Goal: Find specific page/section

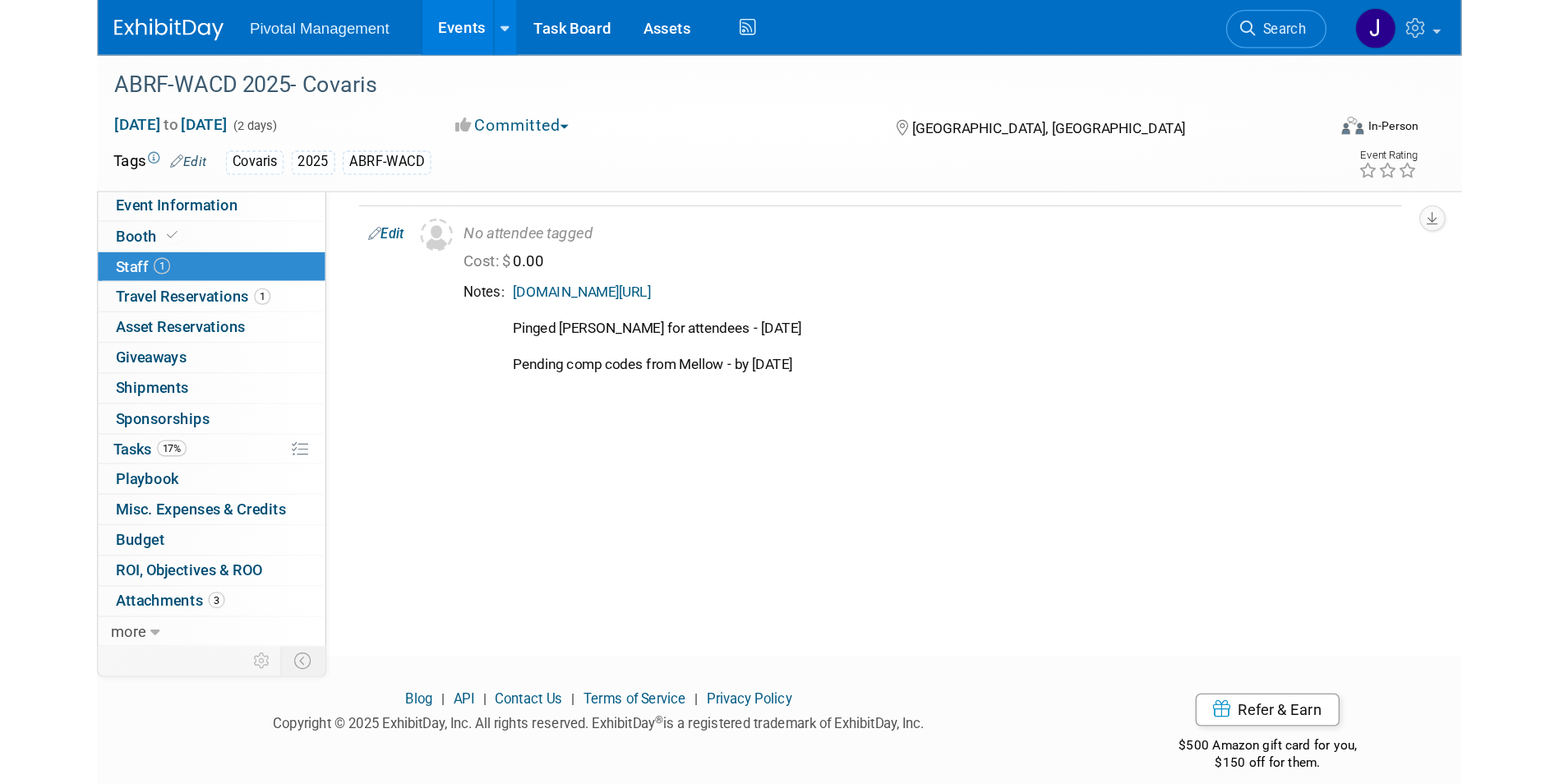
scroll to position [12, 0]
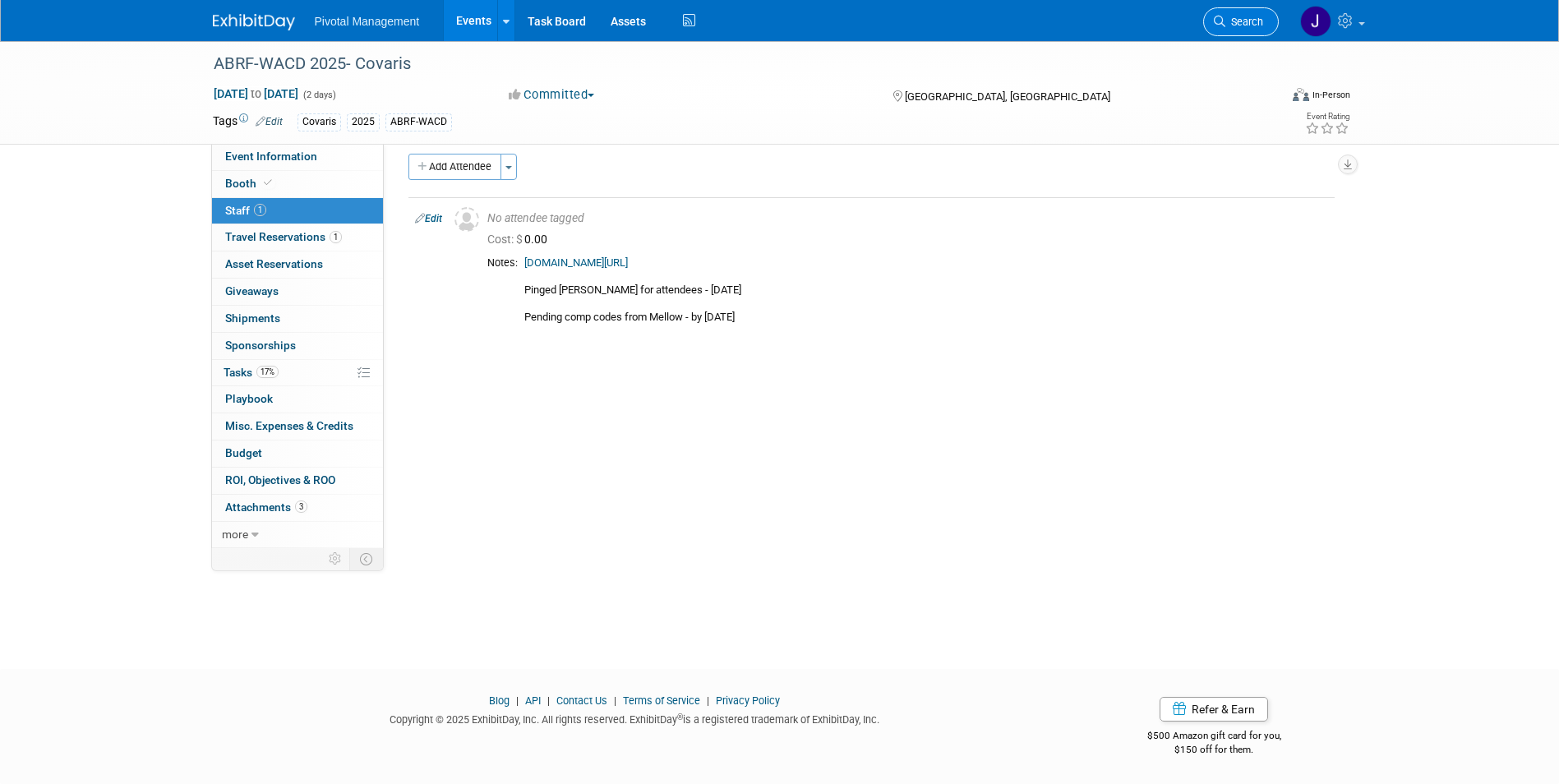
click at [1040, 32] on link "Search" at bounding box center [1241, 21] width 76 height 29
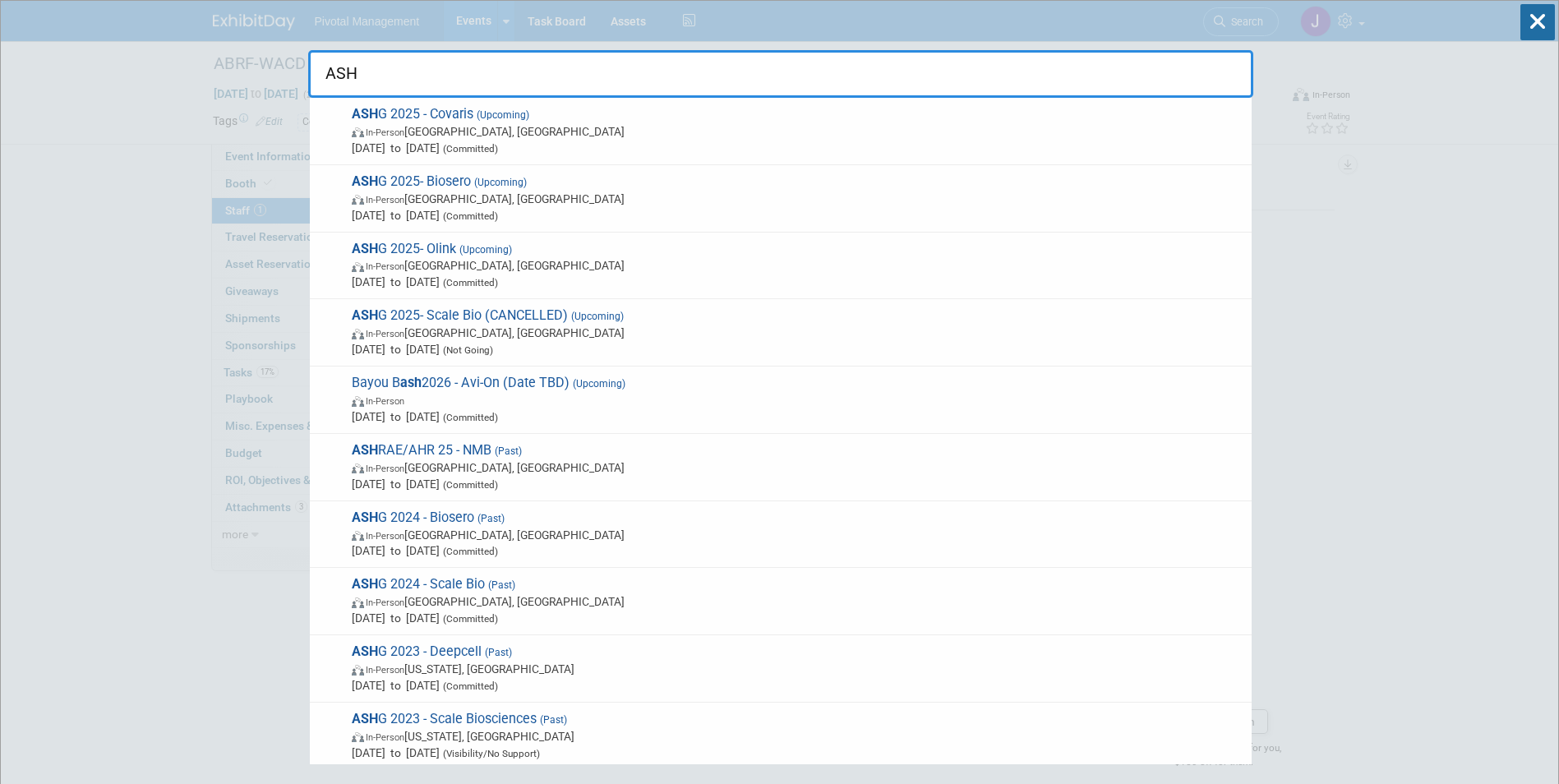
type input "ASHG"
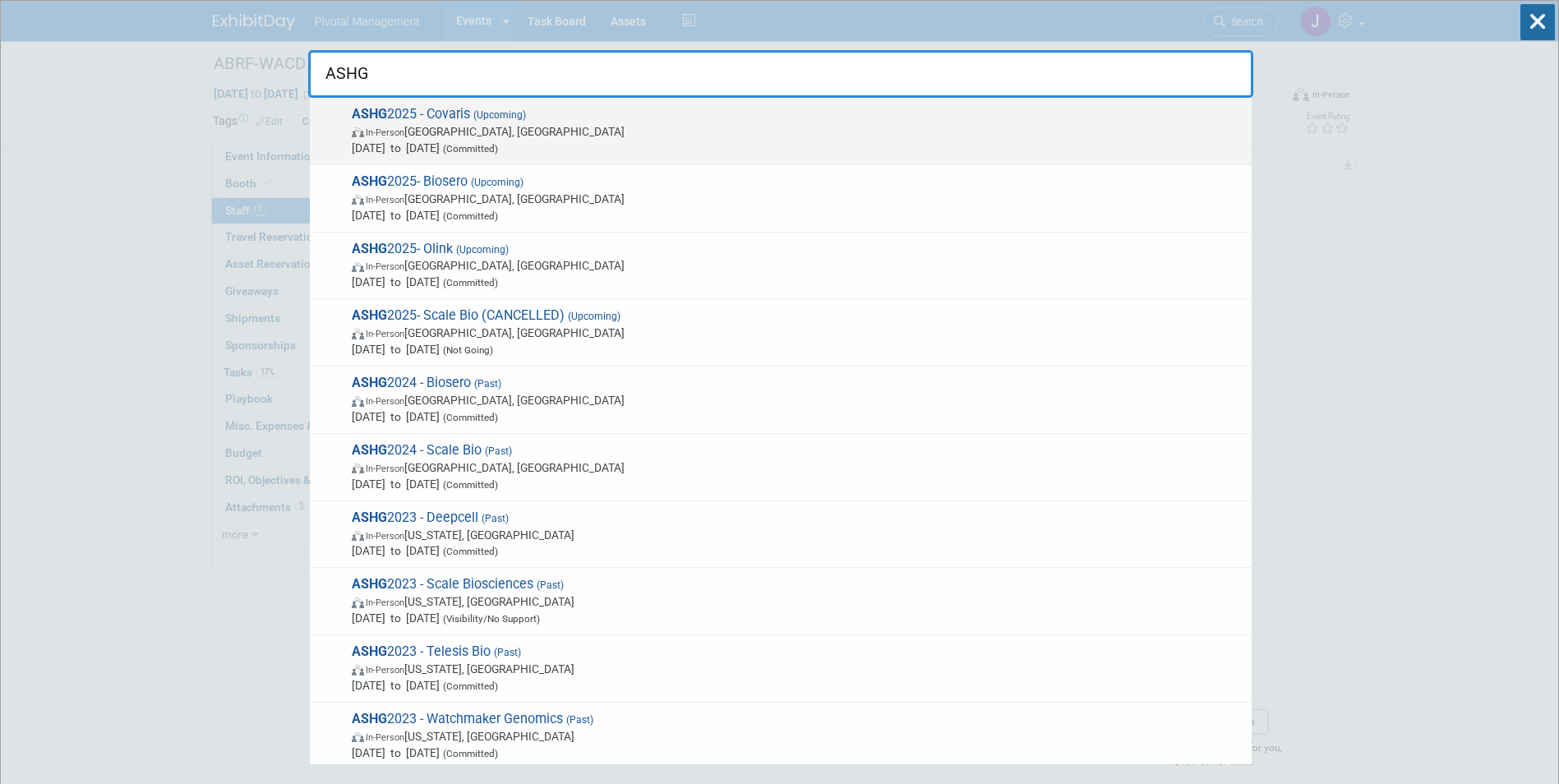
click at [598, 124] on span "In-Person Boston, MA" at bounding box center [798, 131] width 892 height 16
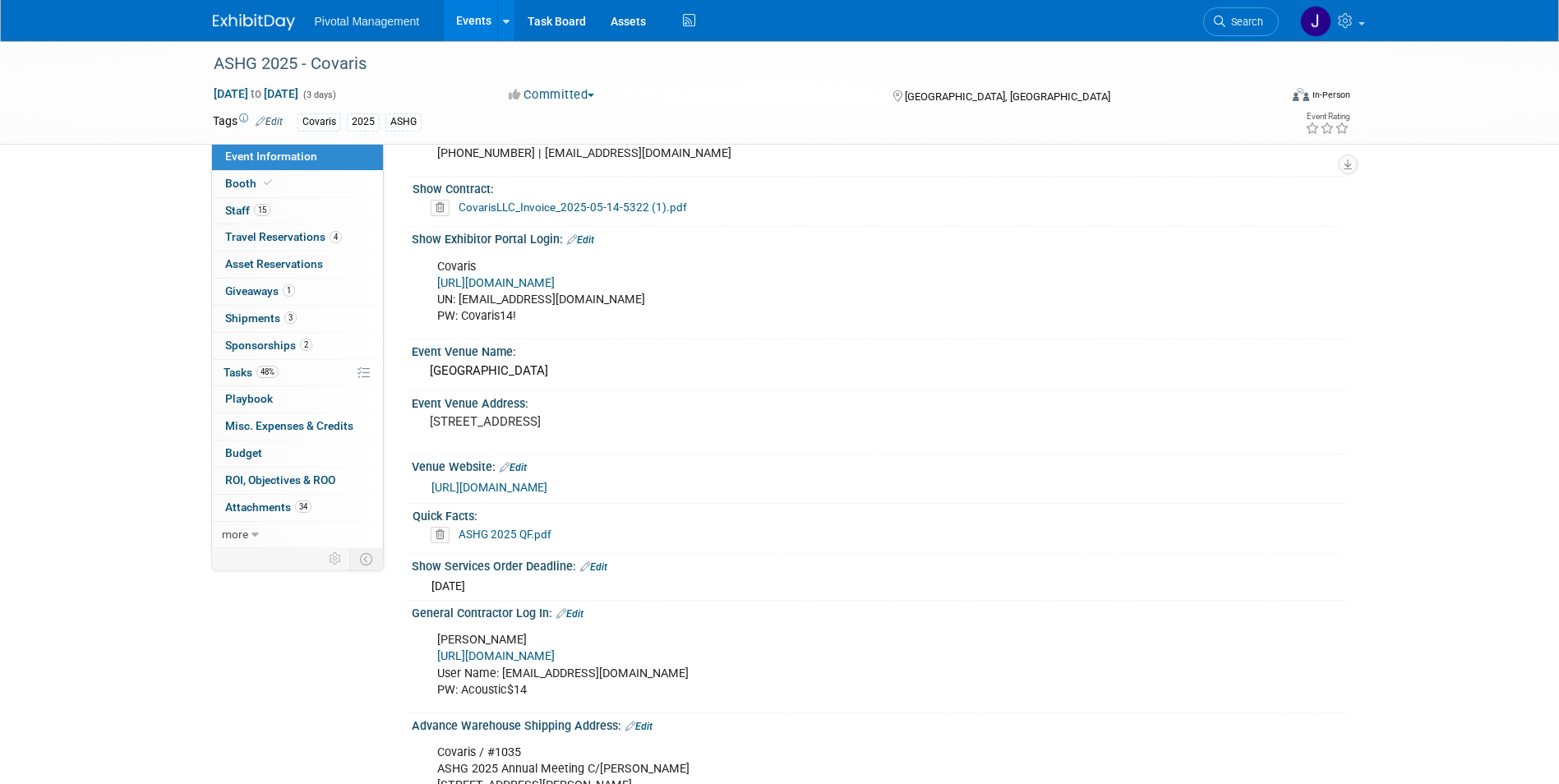
scroll to position [1109, 0]
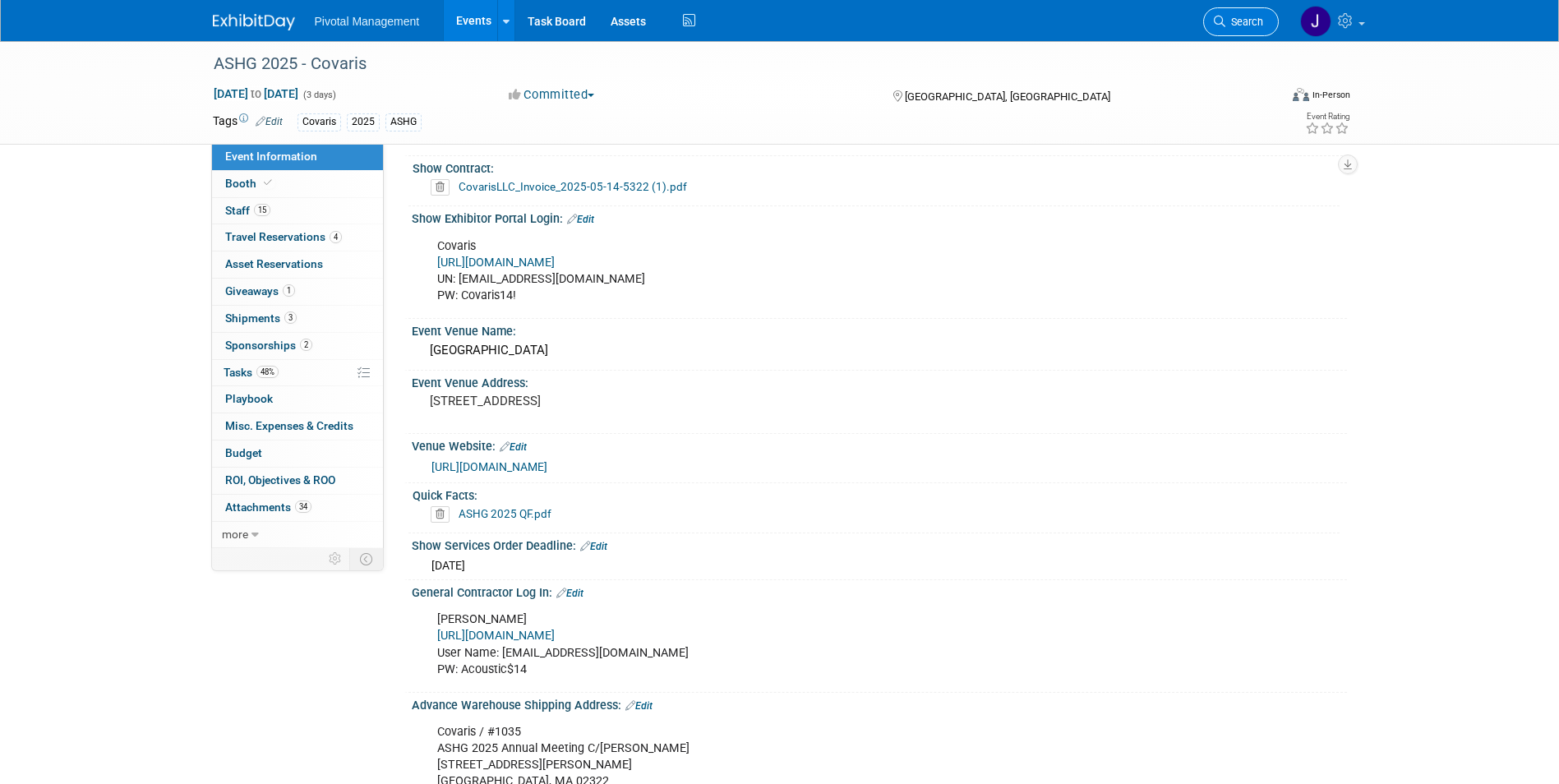
click at [1233, 24] on span "Search" at bounding box center [1244, 22] width 38 height 12
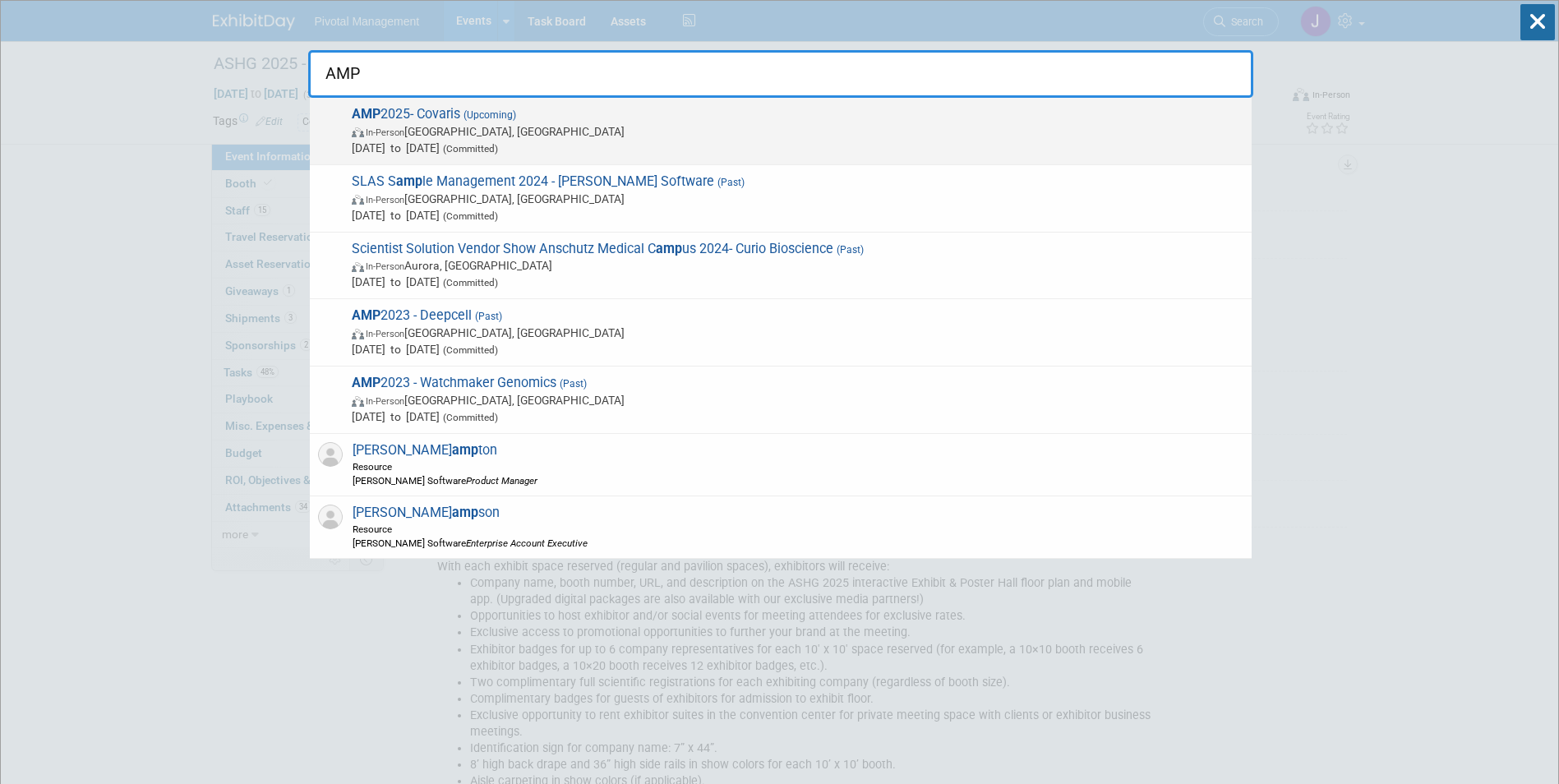
type input "AMP"
click at [708, 127] on span "In-Person Boston, MA" at bounding box center [798, 131] width 892 height 16
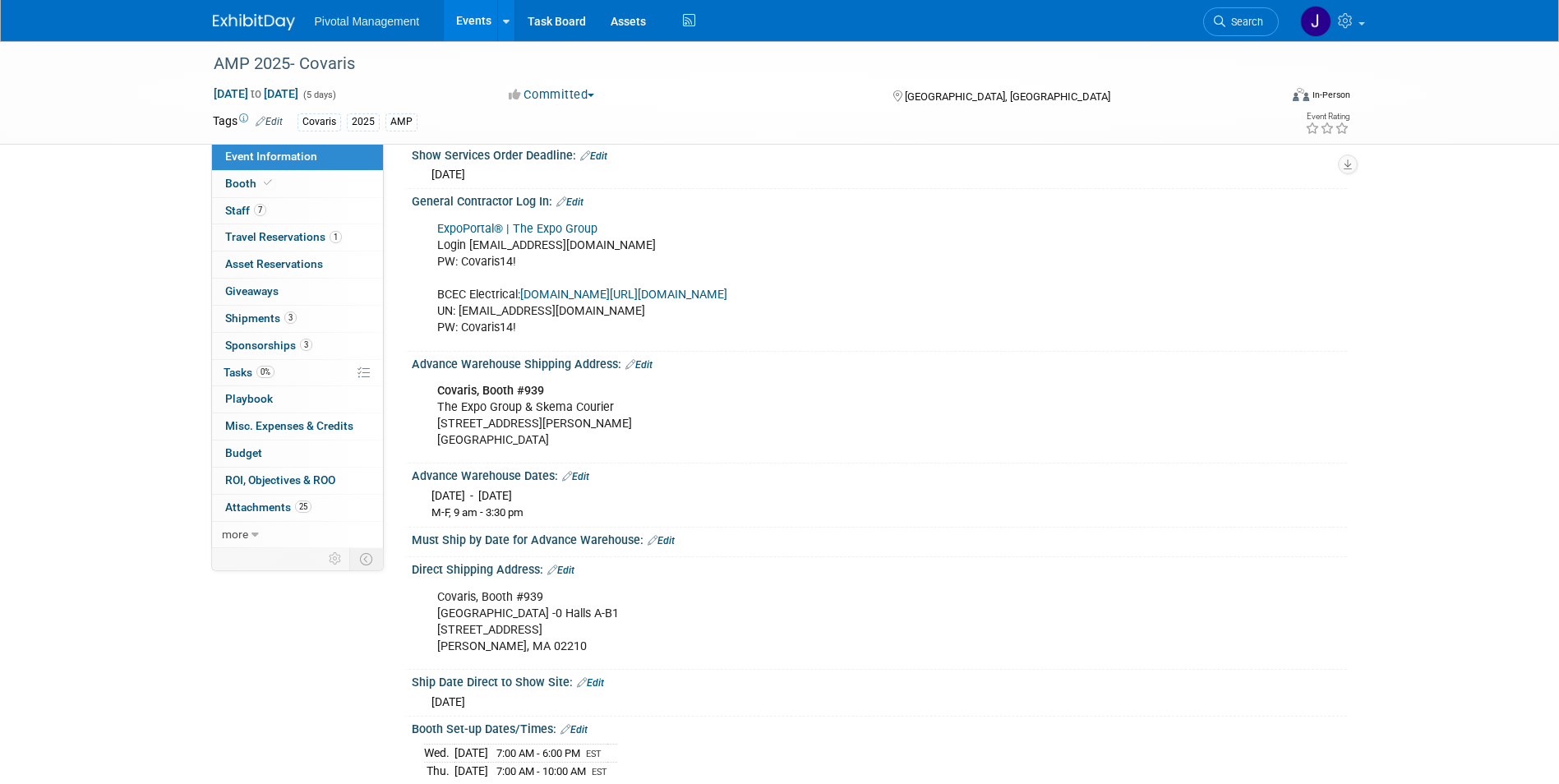
scroll to position [1865, 0]
drag, startPoint x: 436, startPoint y: 292, endPoint x: 525, endPoint y: 334, distance: 98.5
click at [525, 334] on div "ExpoPortal® | The Expo Group Login jgatton@pivotalmgt.com PW: Covaris14! BCEC E…" at bounding box center [796, 276] width 740 height 132
copy div "BCEC Electrical: mcca.ungerboeck.com/prod/app85.cshtml?AppCode=COE&CC=1&OrgCode…"
click at [718, 286] on link "[DOMAIN_NAME][URL][DOMAIN_NAME]" at bounding box center [623, 292] width 207 height 14
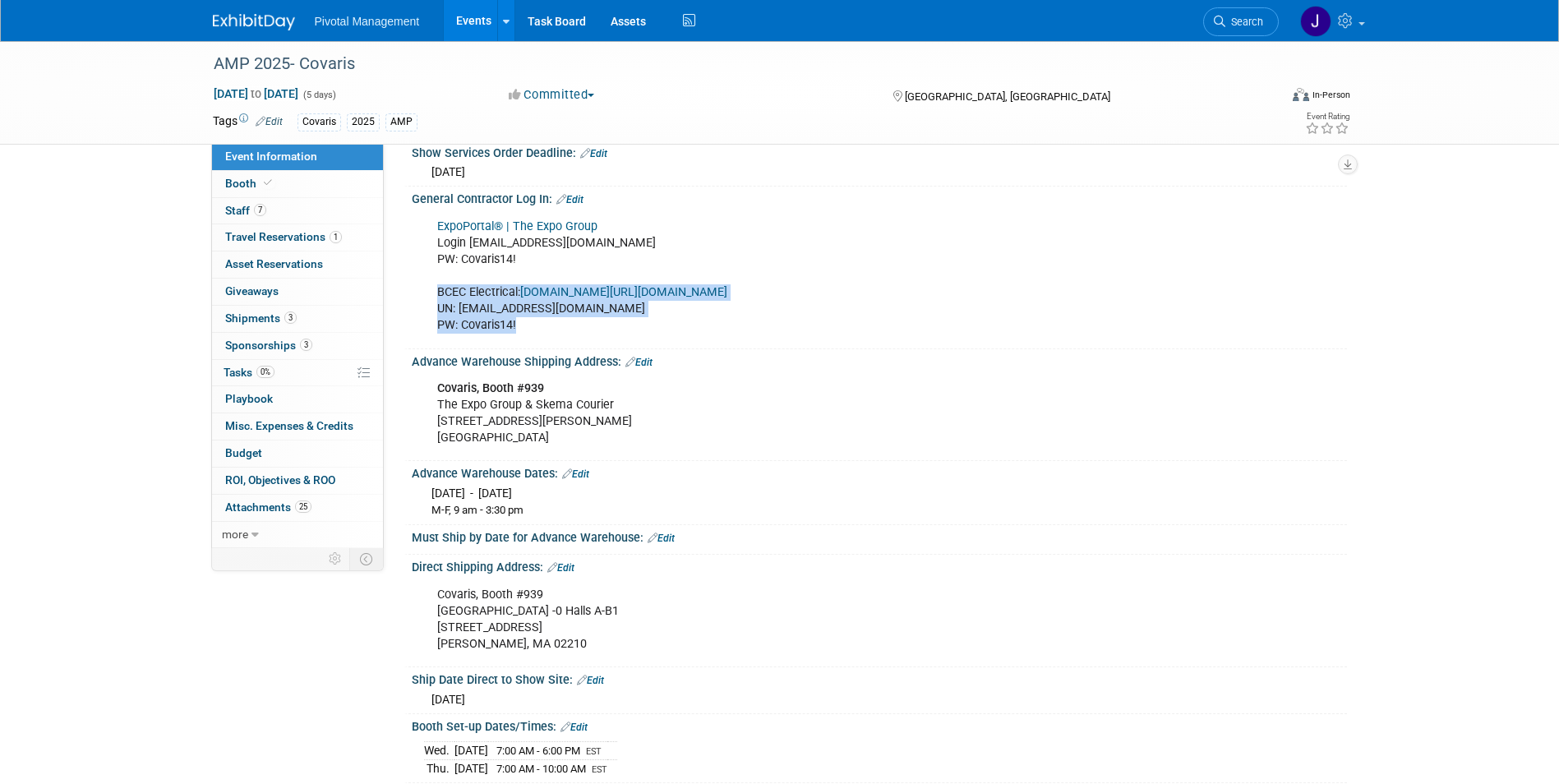
click at [1238, 21] on span "Search" at bounding box center [1244, 22] width 38 height 12
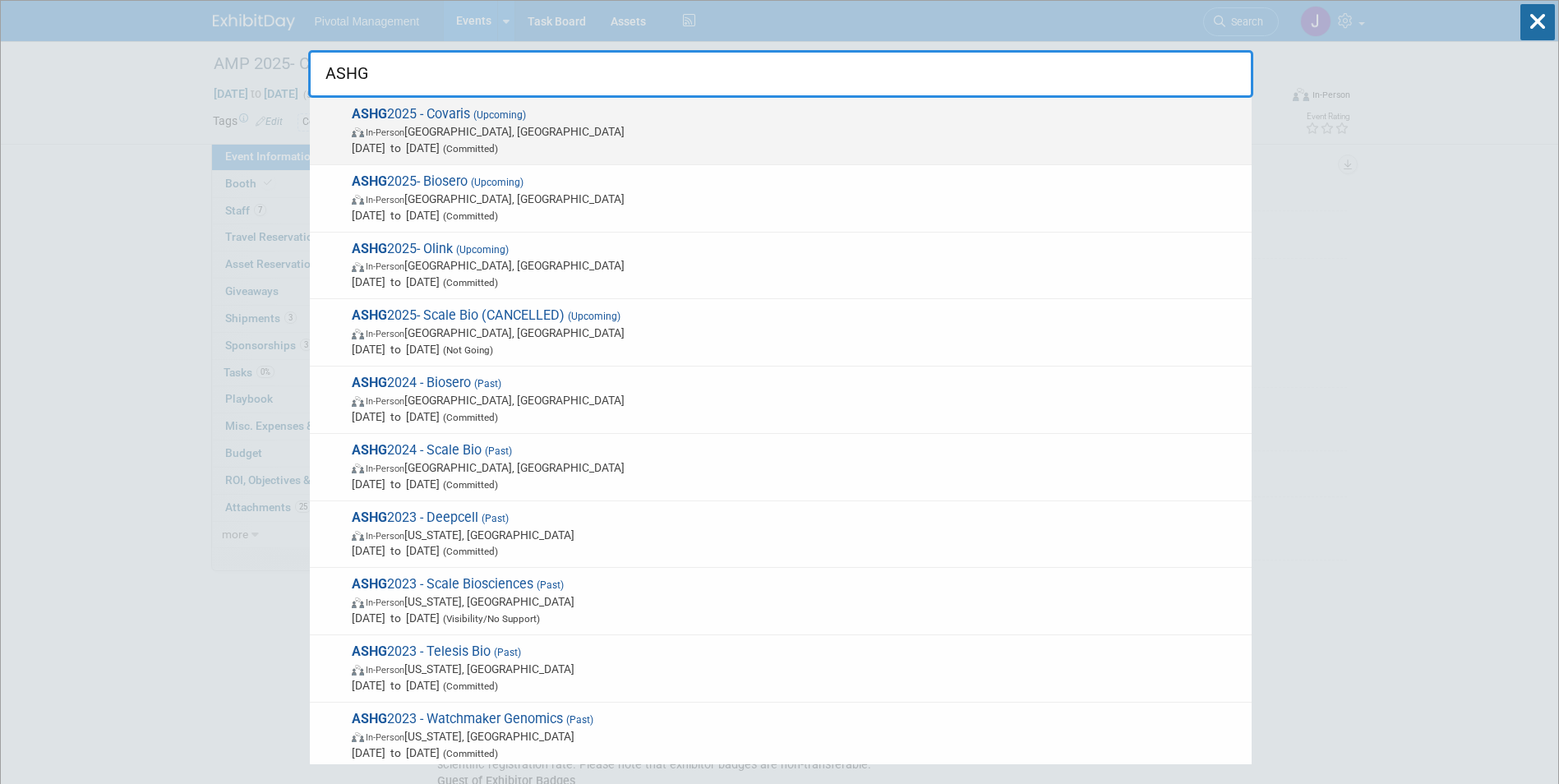
type input "ASHG"
click at [675, 137] on span "In-Person Boston, MA" at bounding box center [798, 131] width 892 height 16
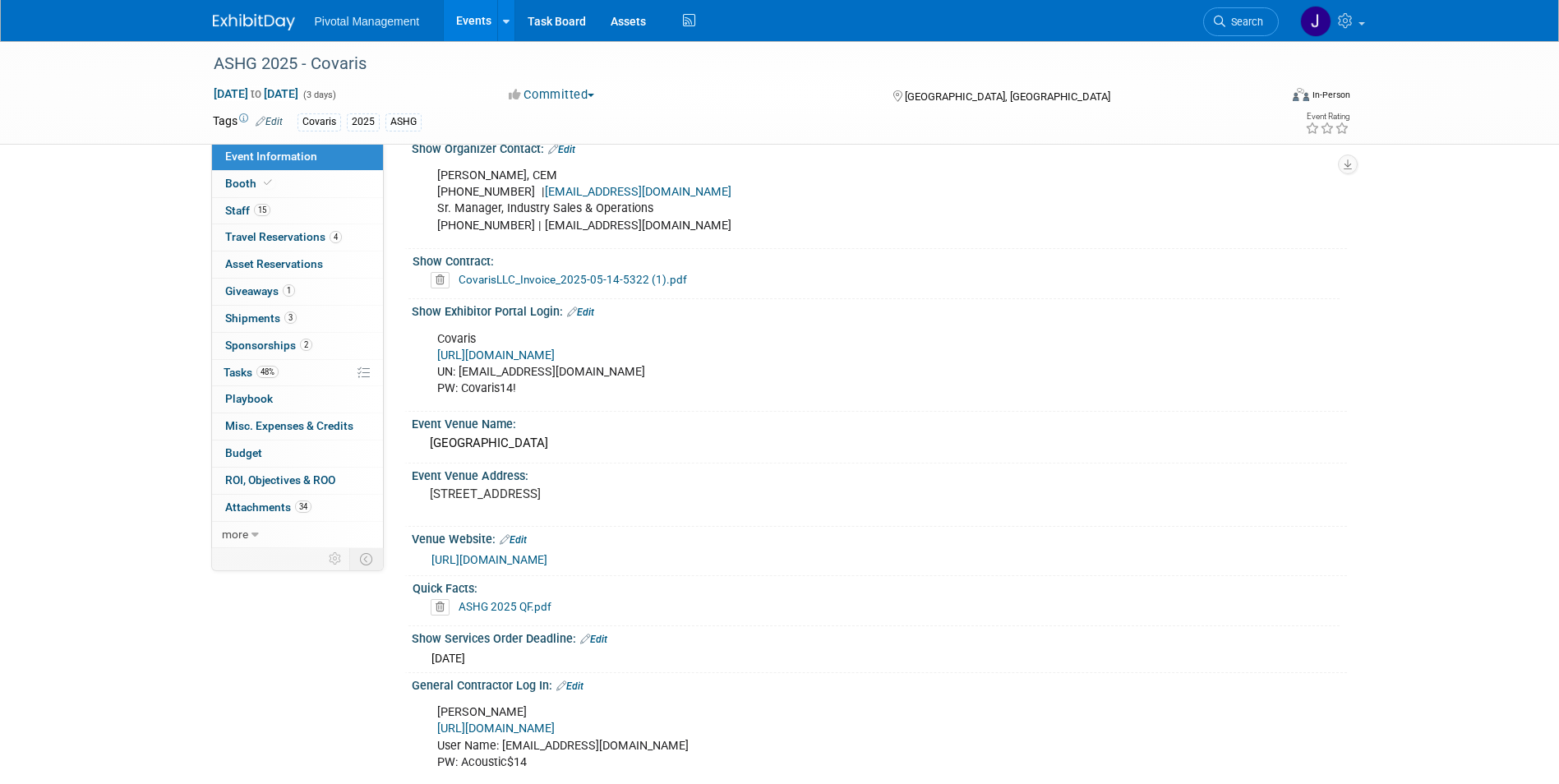
scroll to position [1087, 0]
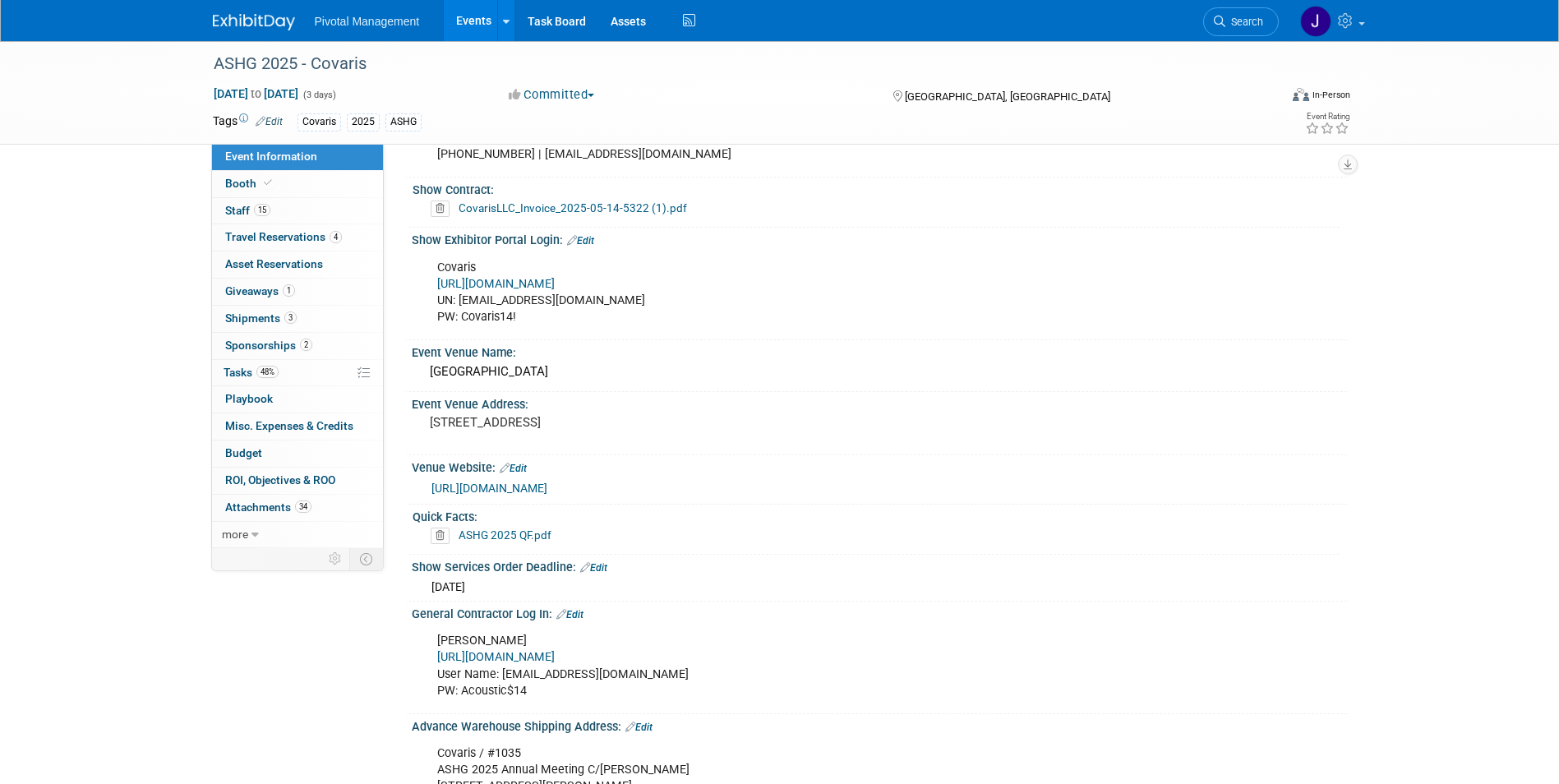
click at [586, 235] on link "Edit" at bounding box center [580, 241] width 27 height 12
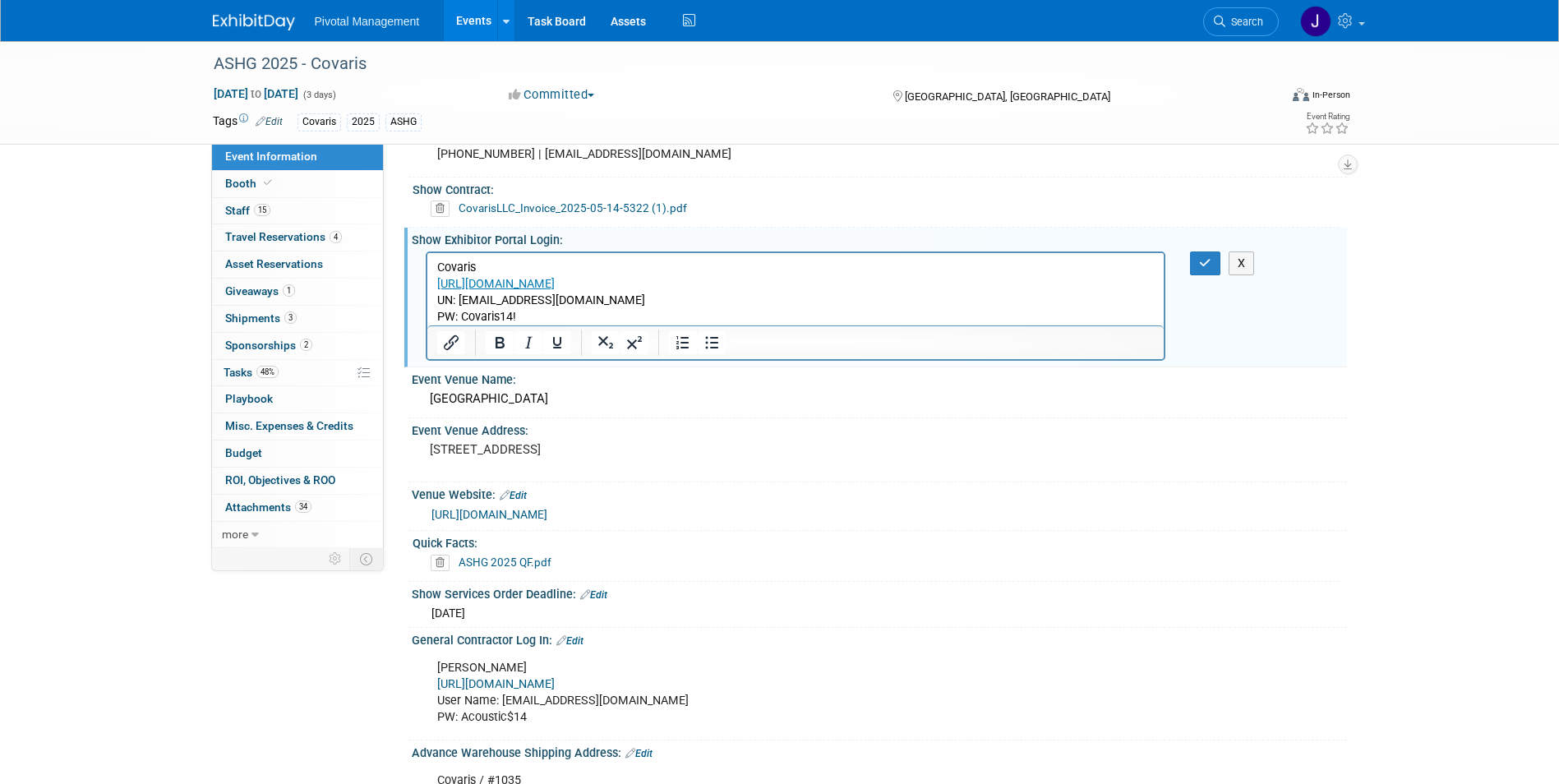
scroll to position [0, 0]
click at [643, 318] on p "Covaris [URL][DOMAIN_NAME] UN: [EMAIL_ADDRESS][DOMAIN_NAME] PW: Covaris14!" at bounding box center [795, 292] width 718 height 66
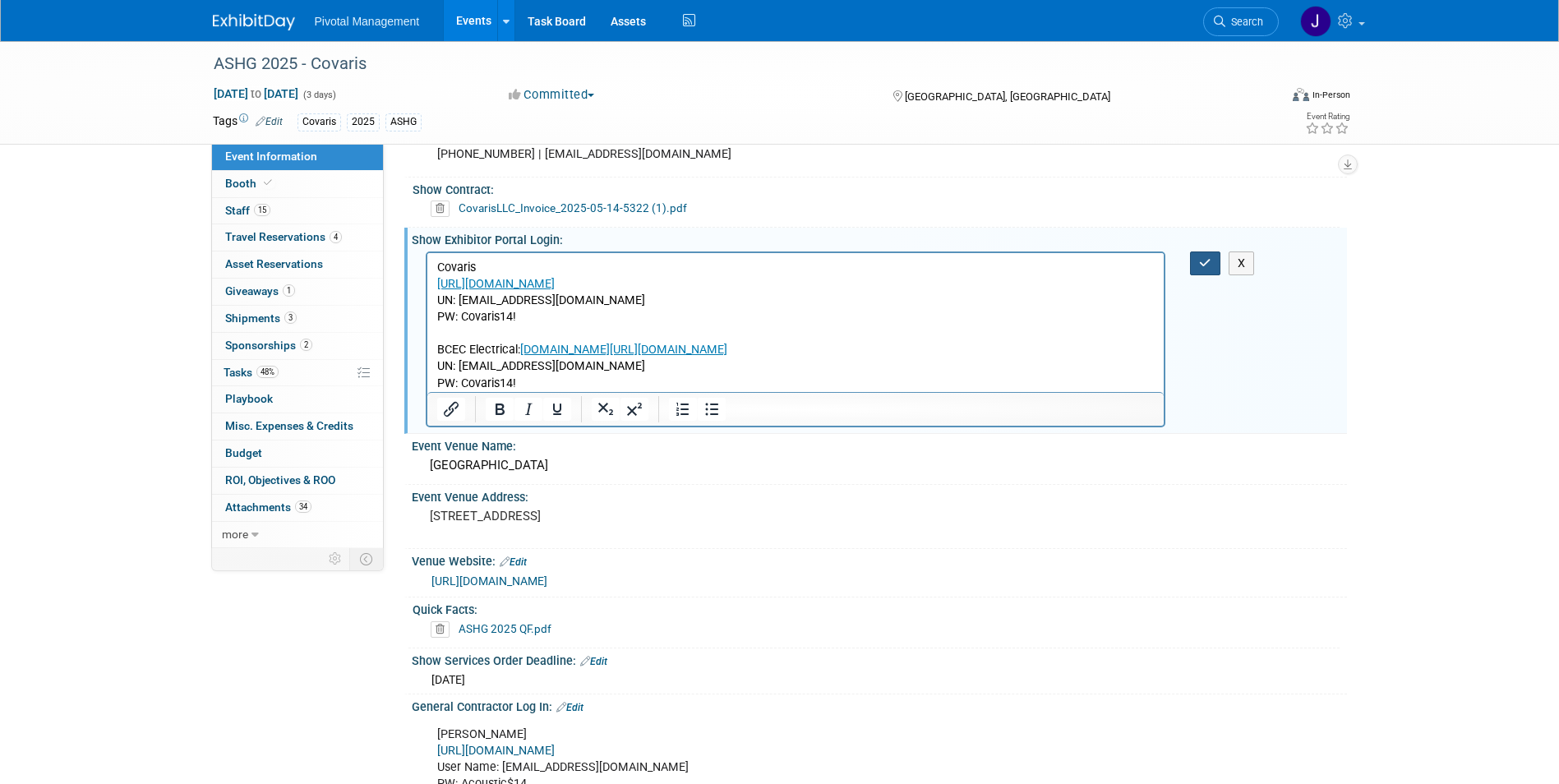
click at [1203, 257] on icon "button" at bounding box center [1205, 263] width 12 height 12
